Goal: Task Accomplishment & Management: Use online tool/utility

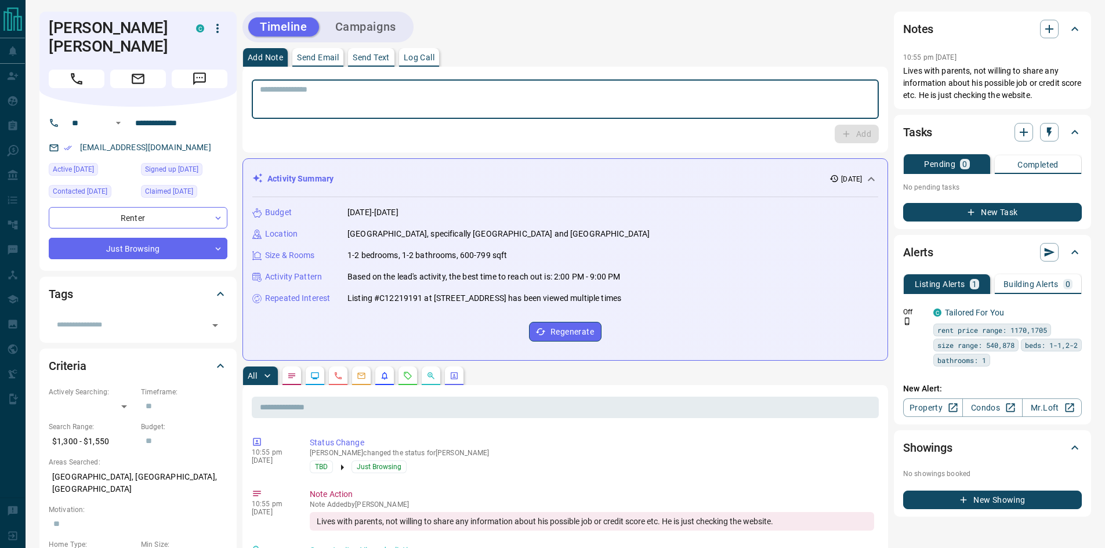
click at [554, 93] on textarea at bounding box center [565, 100] width 611 height 30
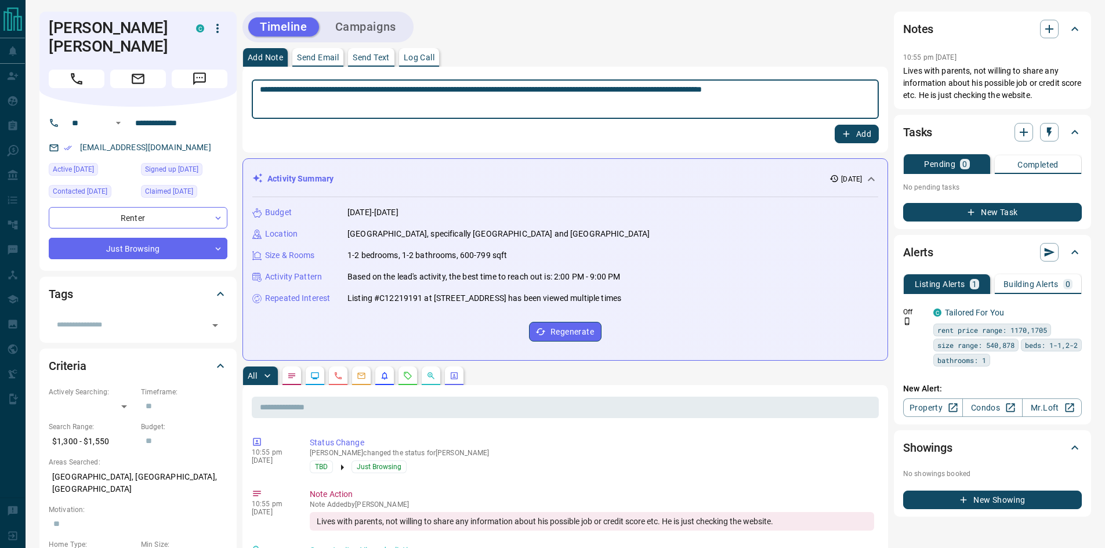
type textarea "**********"
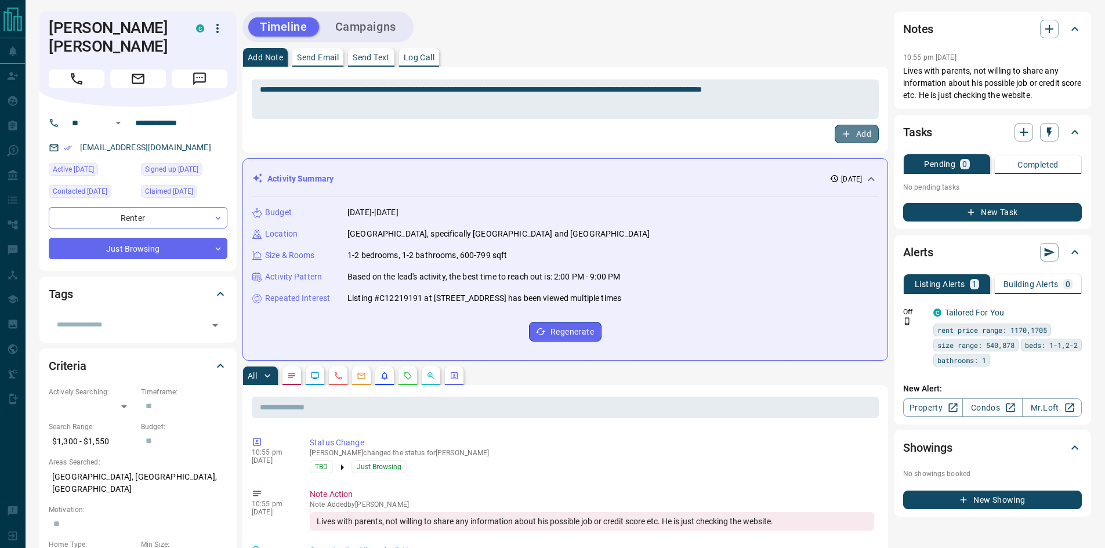
click at [852, 133] on button "Add" at bounding box center [857, 134] width 44 height 19
click at [223, 26] on icon "button" at bounding box center [218, 28] width 14 height 14
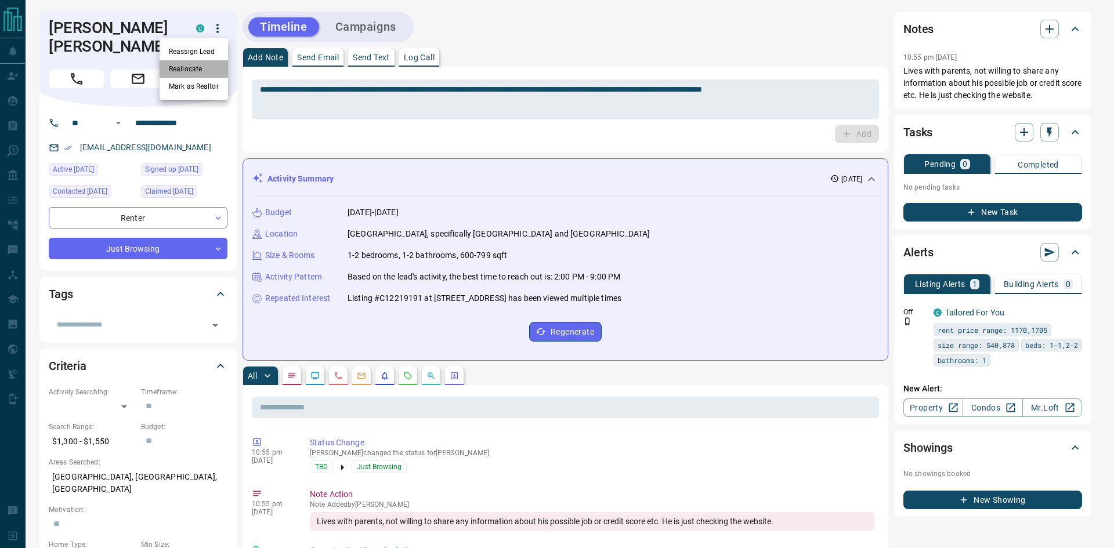
click at [200, 70] on li "Reallocate" at bounding box center [194, 68] width 68 height 17
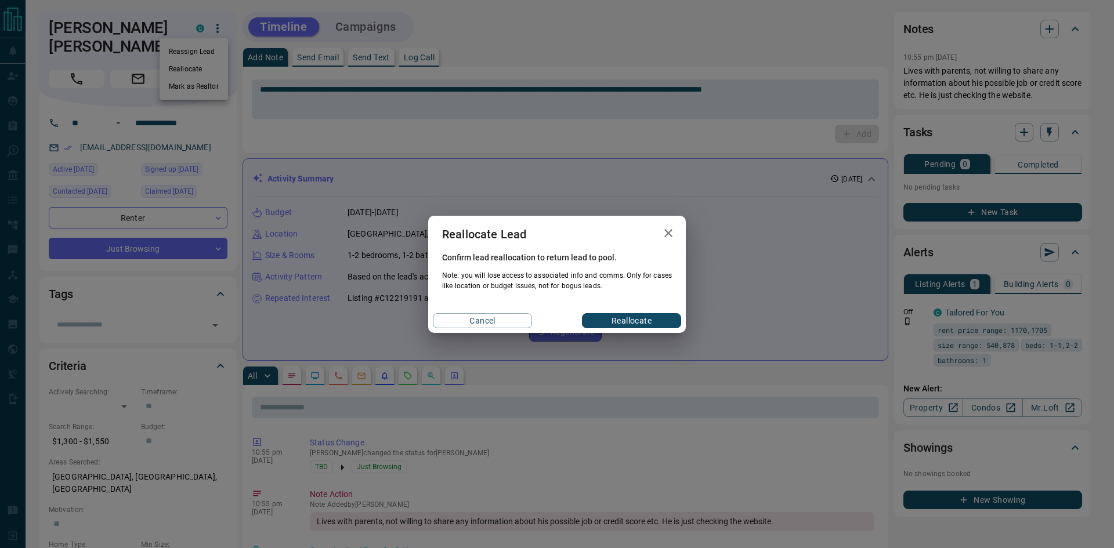
click at [634, 319] on button "Reallocate" at bounding box center [631, 320] width 99 height 15
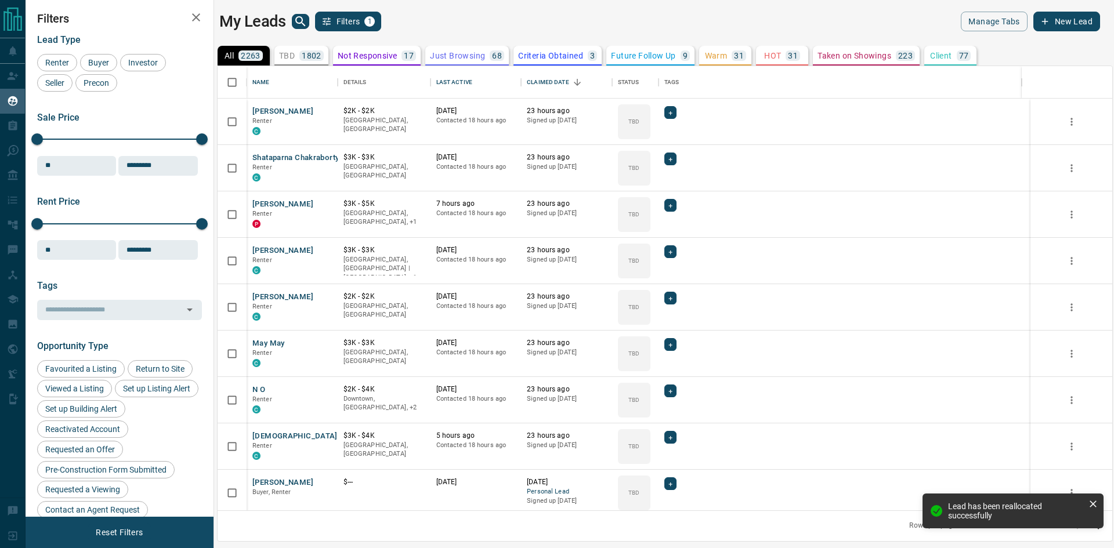
scroll to position [436, 886]
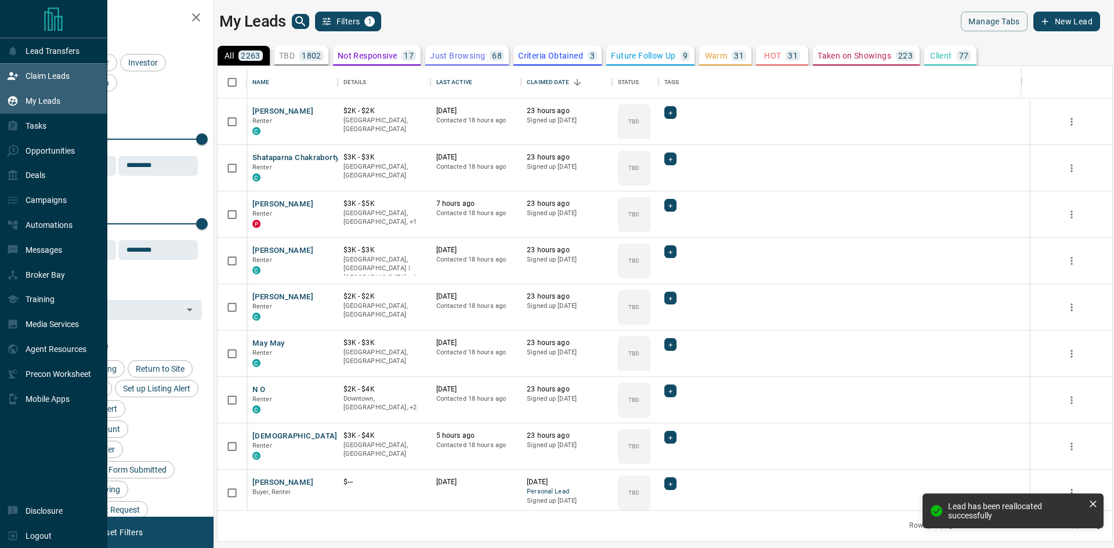
click at [10, 82] on icon at bounding box center [13, 76] width 12 height 12
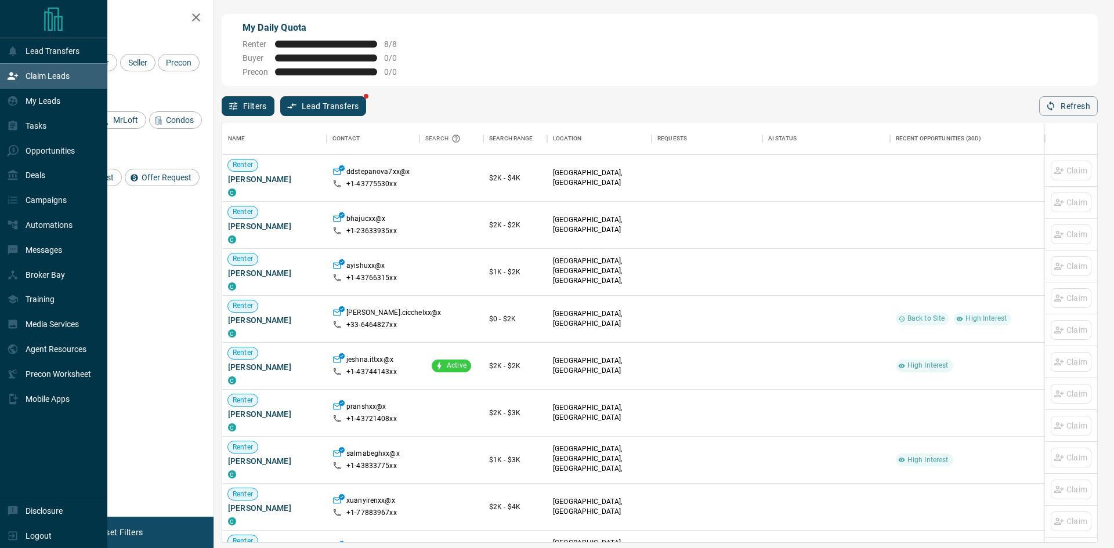
scroll to position [411, 866]
